Goal: Use online tool/utility: Utilize a website feature to perform a specific function

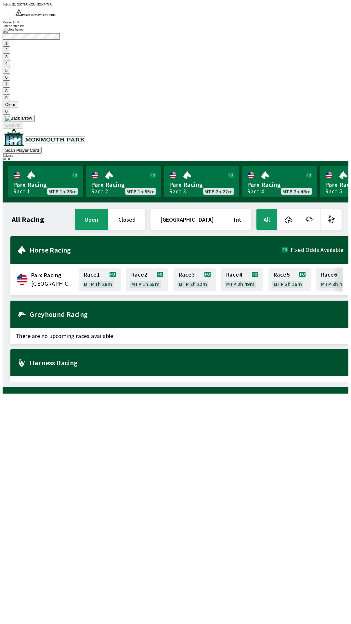
click at [18, 108] on button "Clear" at bounding box center [11, 104] width 16 height 7
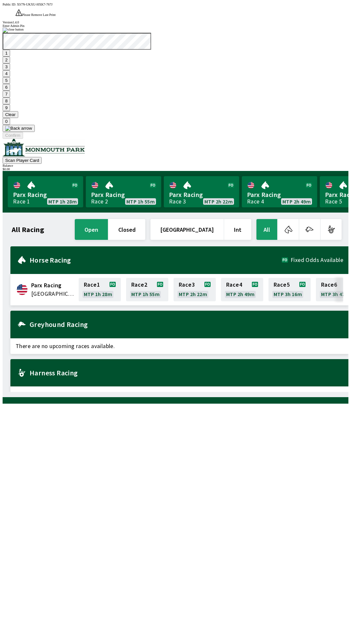
click at [10, 70] on button "3" at bounding box center [6, 66] width 7 height 7
click at [35, 132] on button at bounding box center [19, 128] width 32 height 7
click at [10, 57] on button "1" at bounding box center [6, 53] width 7 height 7
click at [10, 111] on button "9" at bounding box center [6, 107] width 7 height 7
click at [10, 98] on button "7" at bounding box center [6, 94] width 7 height 7
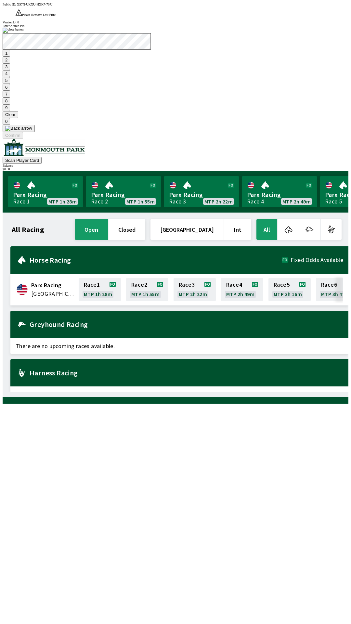
click at [10, 70] on button "3" at bounding box center [6, 66] width 7 height 7
click at [35, 132] on button at bounding box center [19, 128] width 32 height 7
click at [10, 70] on button "3" at bounding box center [6, 66] width 7 height 7
click at [23, 139] on button "Confirm" at bounding box center [13, 135] width 20 height 7
